Goal: Find specific page/section: Find specific page/section

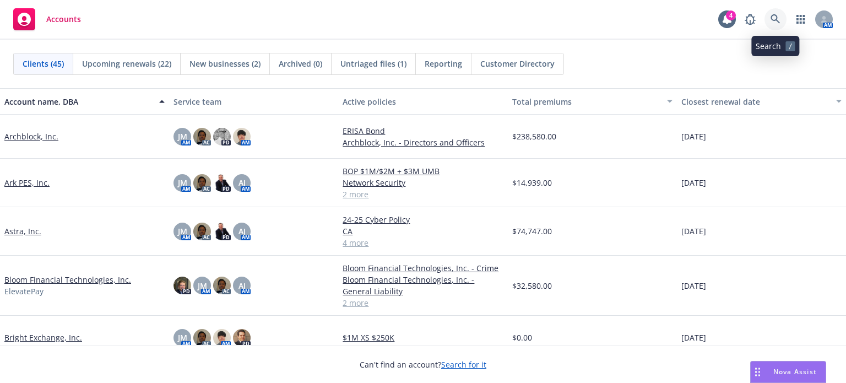
click at [772, 13] on link at bounding box center [775, 19] width 22 height 22
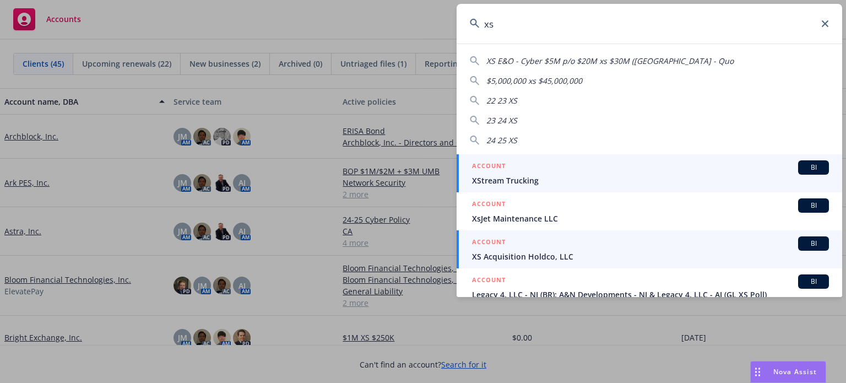
type input "xs"
click at [530, 256] on span "XS Acquisition Holdco, LLC" at bounding box center [650, 257] width 357 height 12
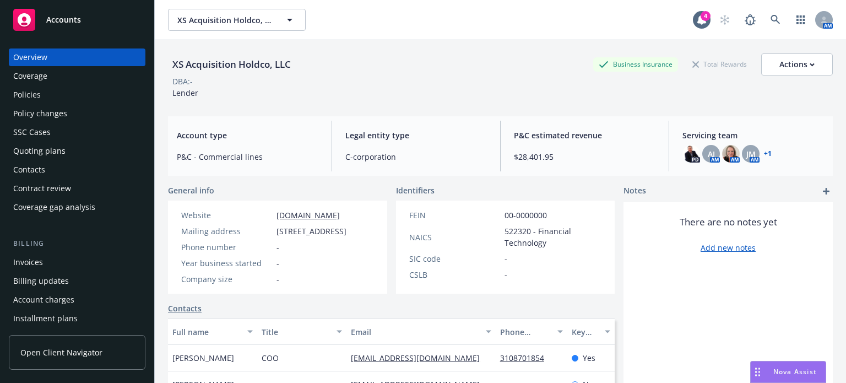
click at [62, 153] on div "Quoting plans" at bounding box center [39, 151] width 52 height 18
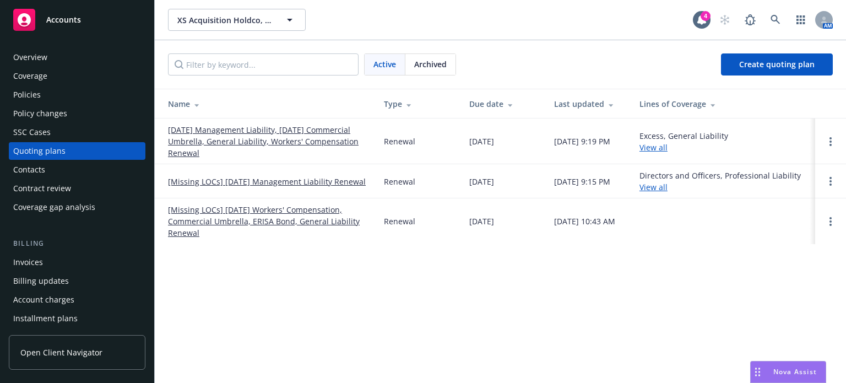
click at [247, 176] on link "[Missing LOCs] [DATE] Management Liability Renewal" at bounding box center [267, 182] width 198 height 12
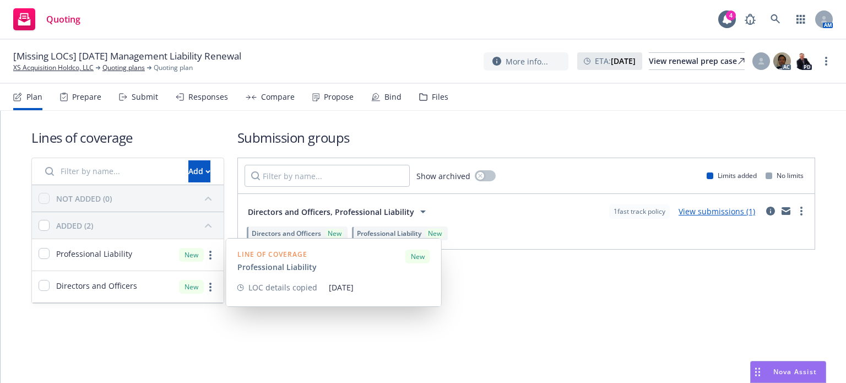
click at [149, 257] on div "Professional Liability New" at bounding box center [128, 254] width 192 height 31
